Goal: Information Seeking & Learning: Learn about a topic

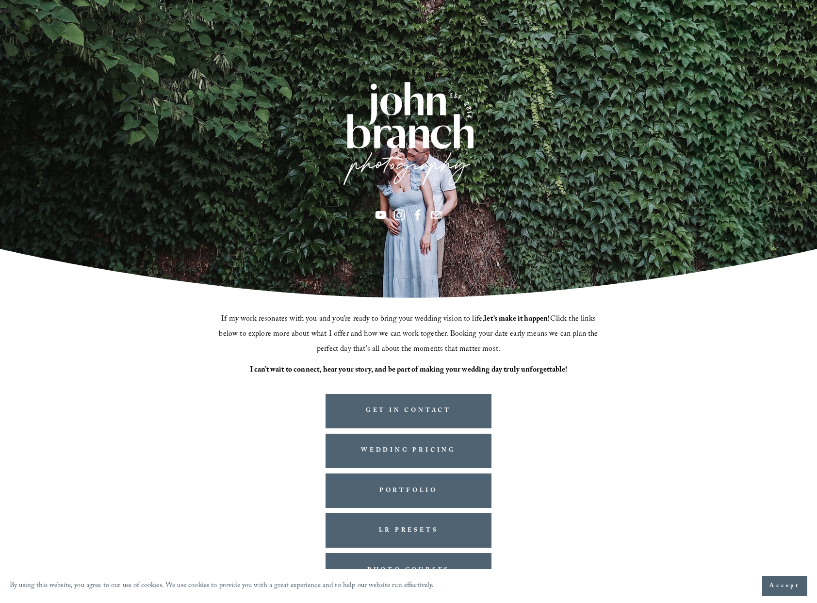
scroll to position [21, 0]
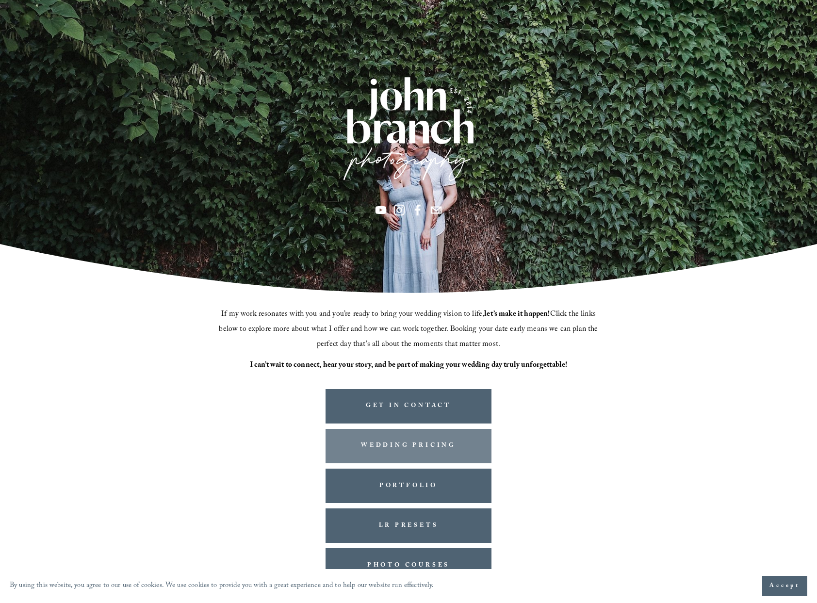
click at [423, 442] on link "WEDDING PRICING" at bounding box center [409, 446] width 166 height 34
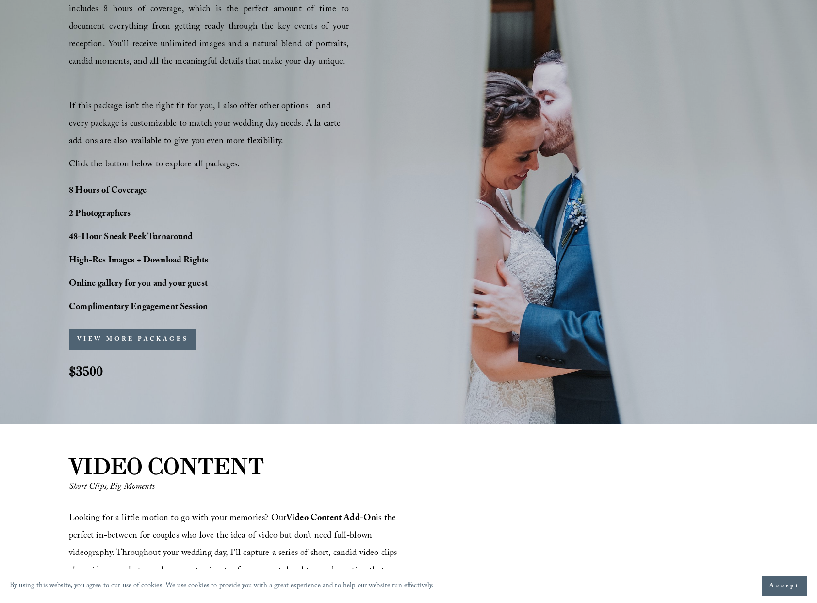
scroll to position [689, 0]
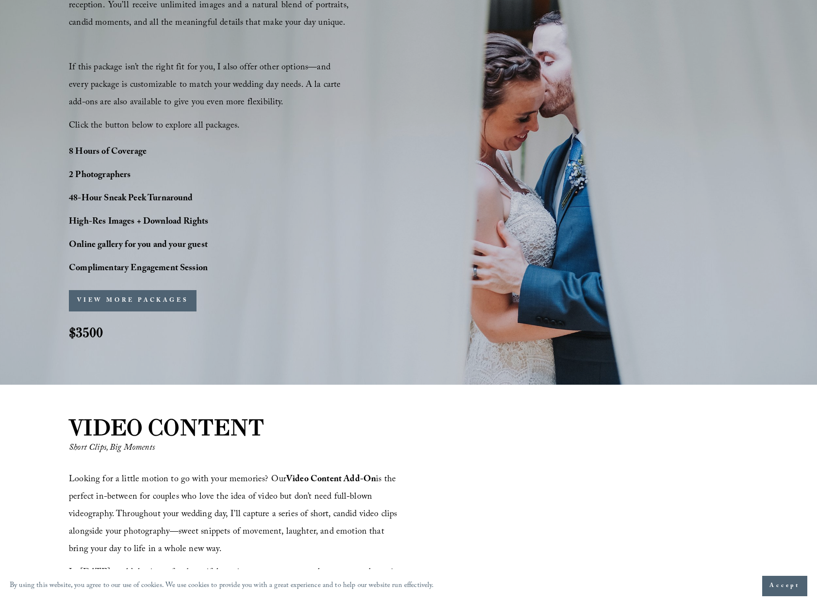
click at [72, 330] on strong "$3500" at bounding box center [86, 332] width 34 height 17
drag, startPoint x: 67, startPoint y: 334, endPoint x: 116, endPoint y: 332, distance: 48.6
click at [116, 332] on div "PERFECT PHOTO COVERAGE This package is the top choice for our couples and for g…" at bounding box center [408, 121] width 817 height 473
click at [114, 302] on button "VIEW MORE PACKAGES" at bounding box center [133, 300] width 128 height 21
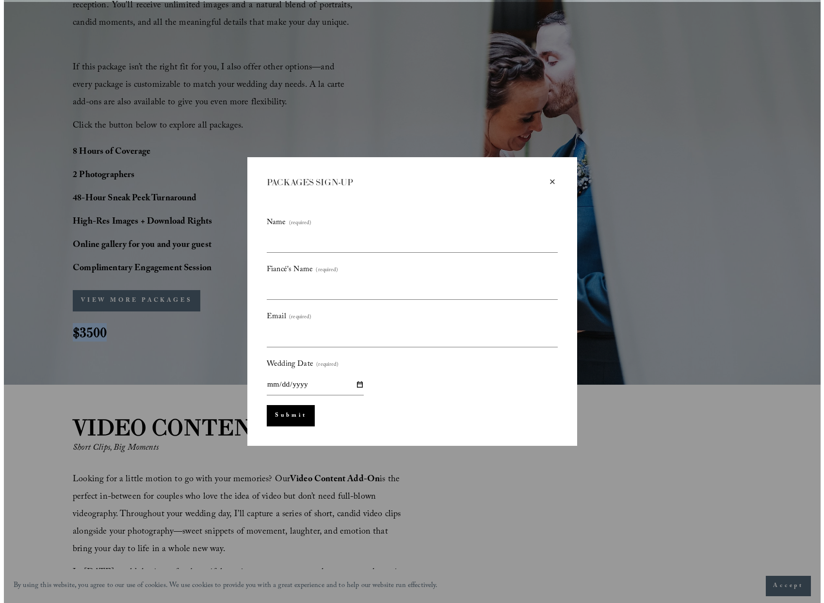
scroll to position [691, 0]
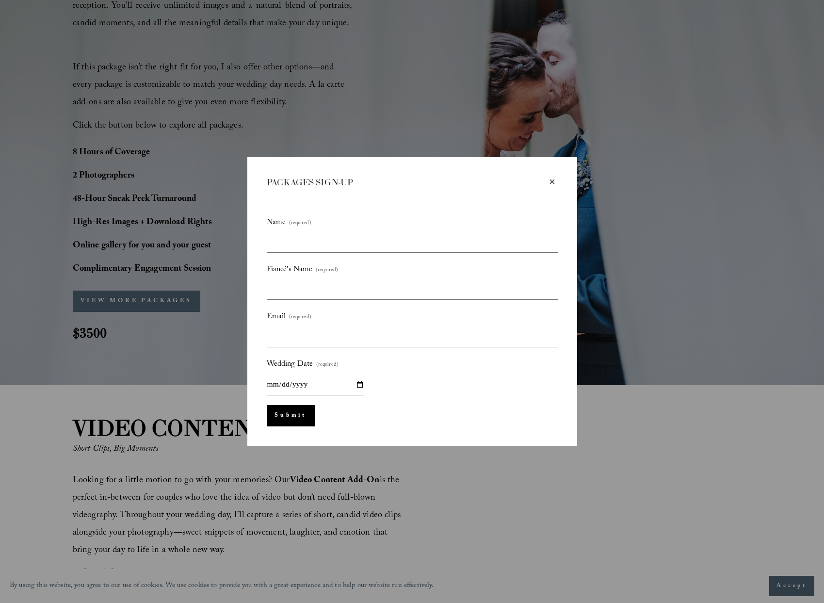
click at [554, 182] on div "×" at bounding box center [552, 182] width 11 height 11
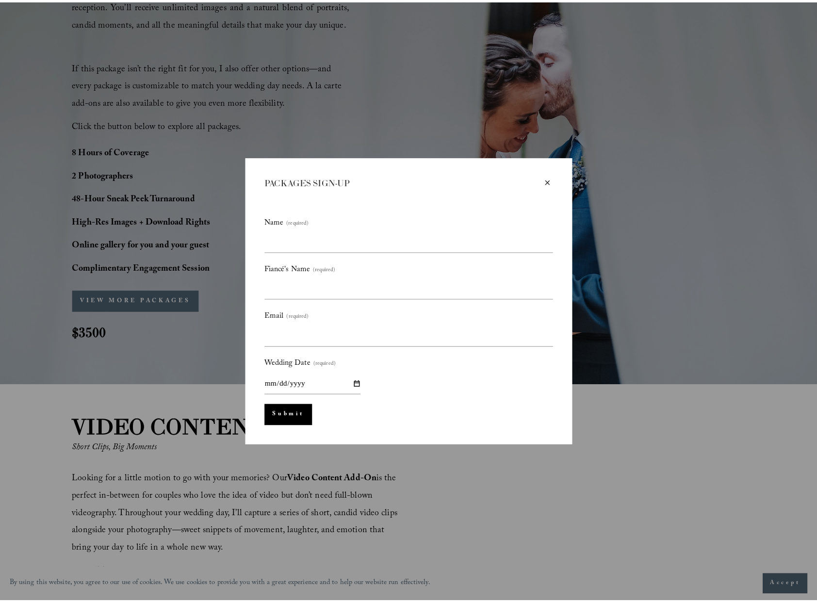
scroll to position [689, 0]
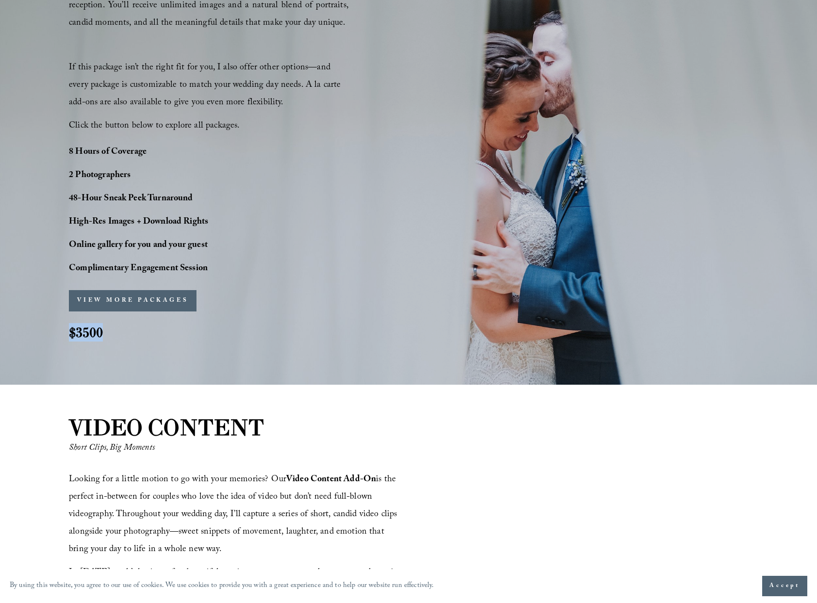
drag, startPoint x: 71, startPoint y: 333, endPoint x: 114, endPoint y: 329, distance: 42.4
click at [114, 329] on h2 "$3500" at bounding box center [95, 332] width 52 height 18
click at [148, 296] on button "VIEW MORE PACKAGES" at bounding box center [133, 300] width 128 height 21
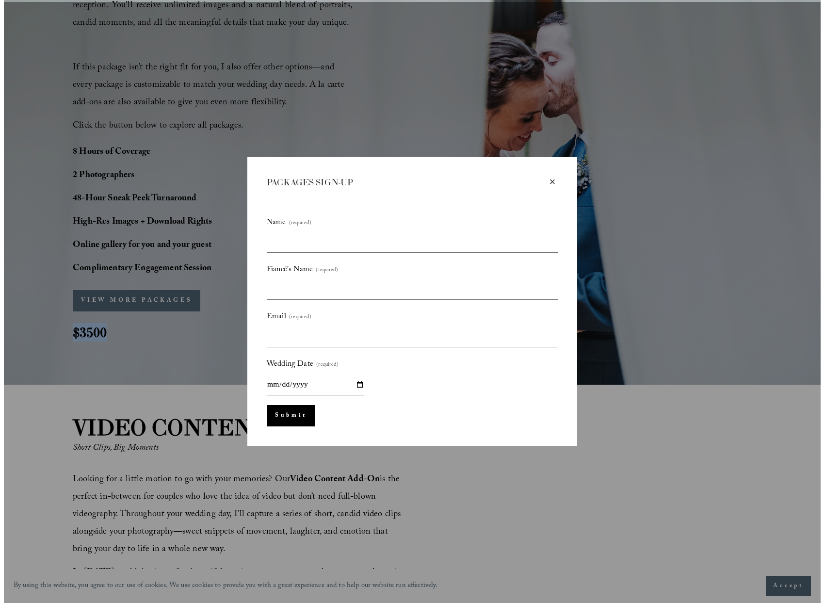
scroll to position [691, 0]
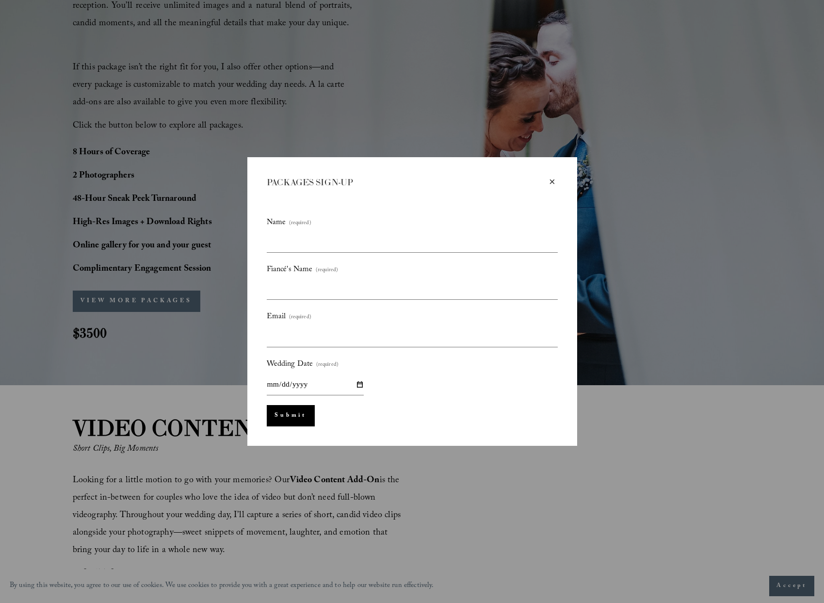
click at [554, 182] on div "×" at bounding box center [552, 182] width 11 height 11
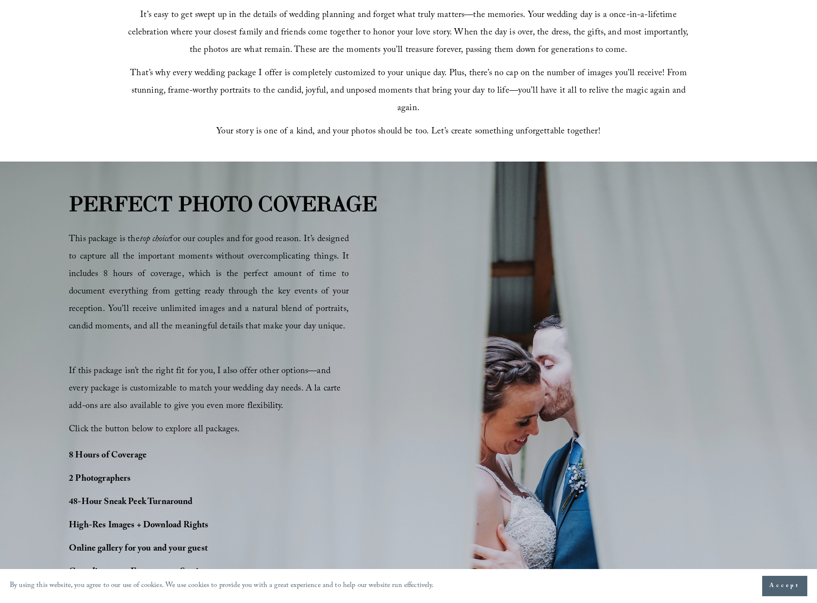
scroll to position [480, 0]
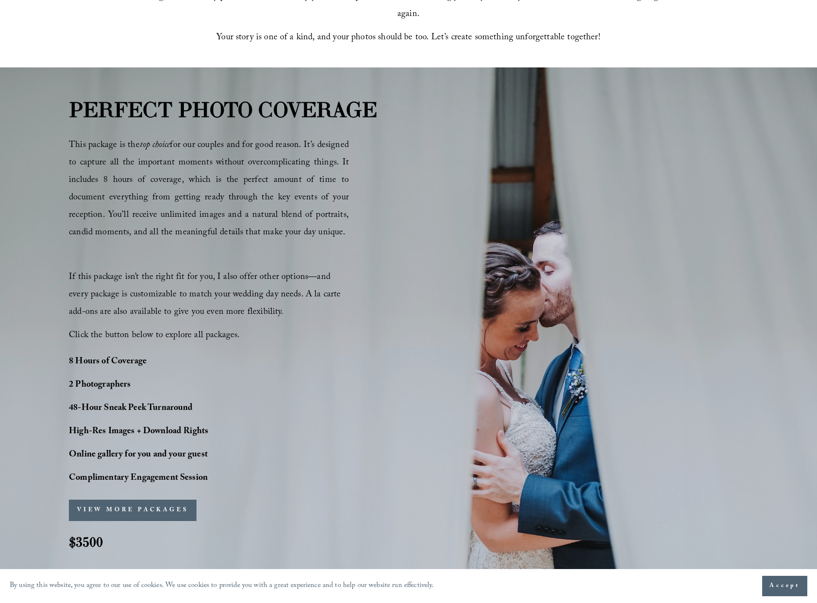
click at [143, 510] on button "VIEW MORE PACKAGES" at bounding box center [133, 510] width 128 height 21
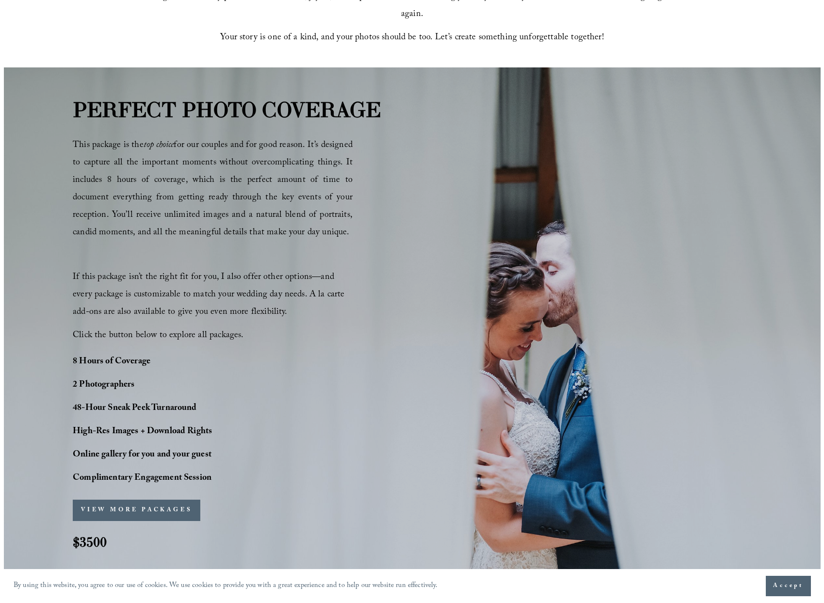
scroll to position [482, 0]
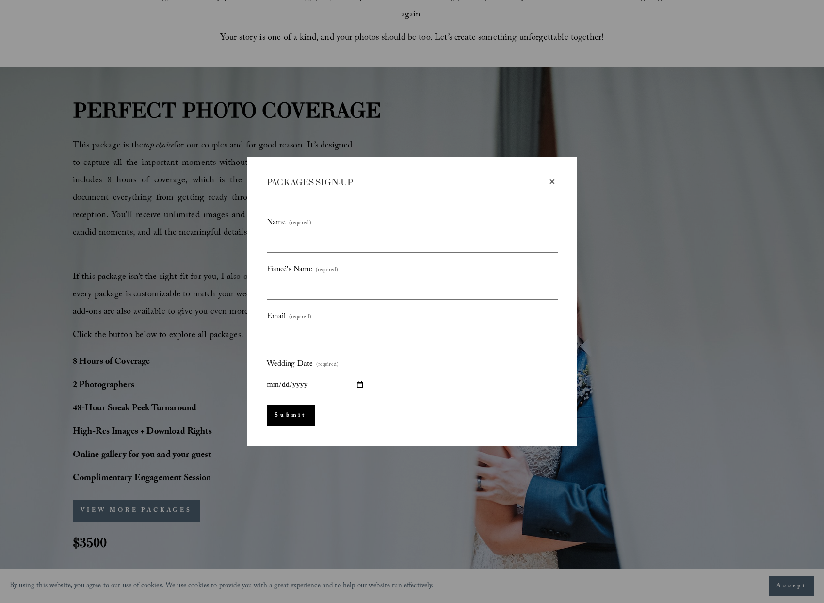
click at [554, 182] on div "×" at bounding box center [552, 182] width 11 height 11
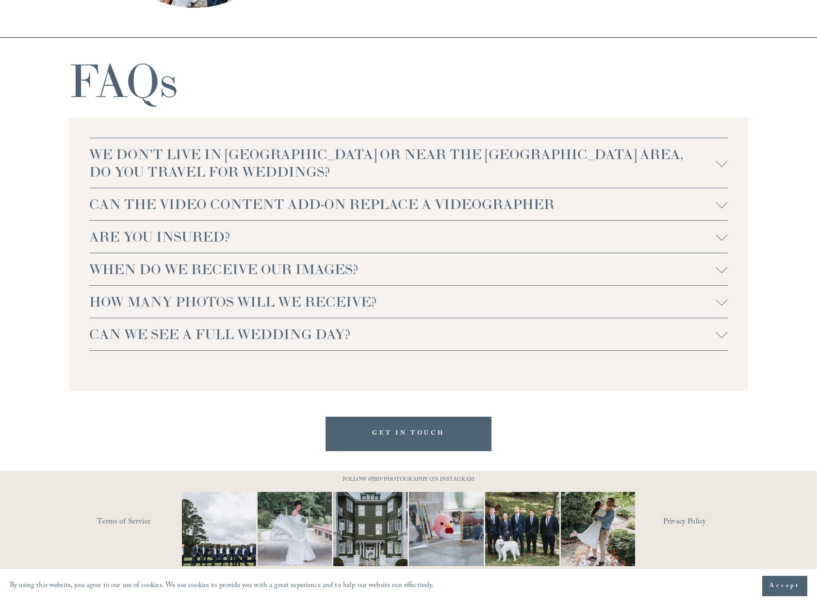
scroll to position [0, 0]
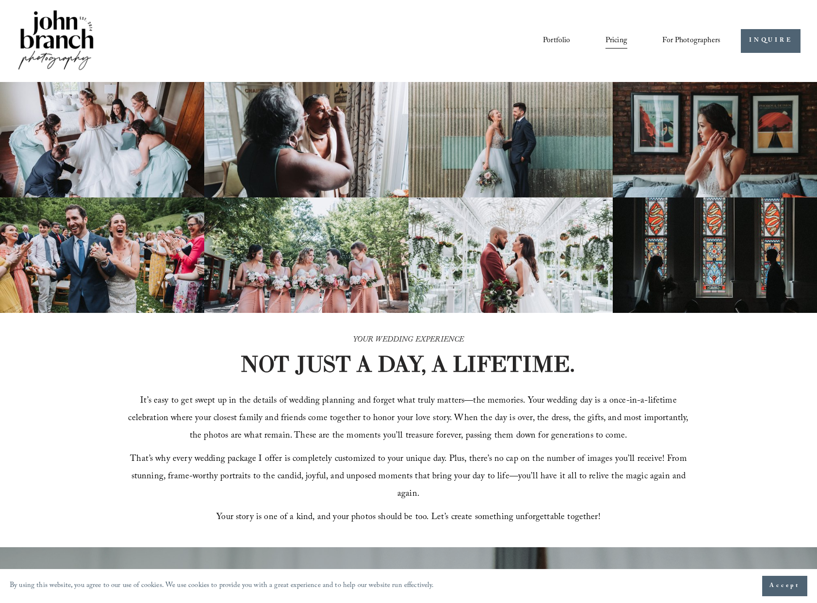
click at [0, 0] on link "Courses" at bounding box center [0, 0] width 0 height 0
click at [0, 0] on span "Presets" at bounding box center [0, 0] width 0 height 0
